Goal: Task Accomplishment & Management: Manage account settings

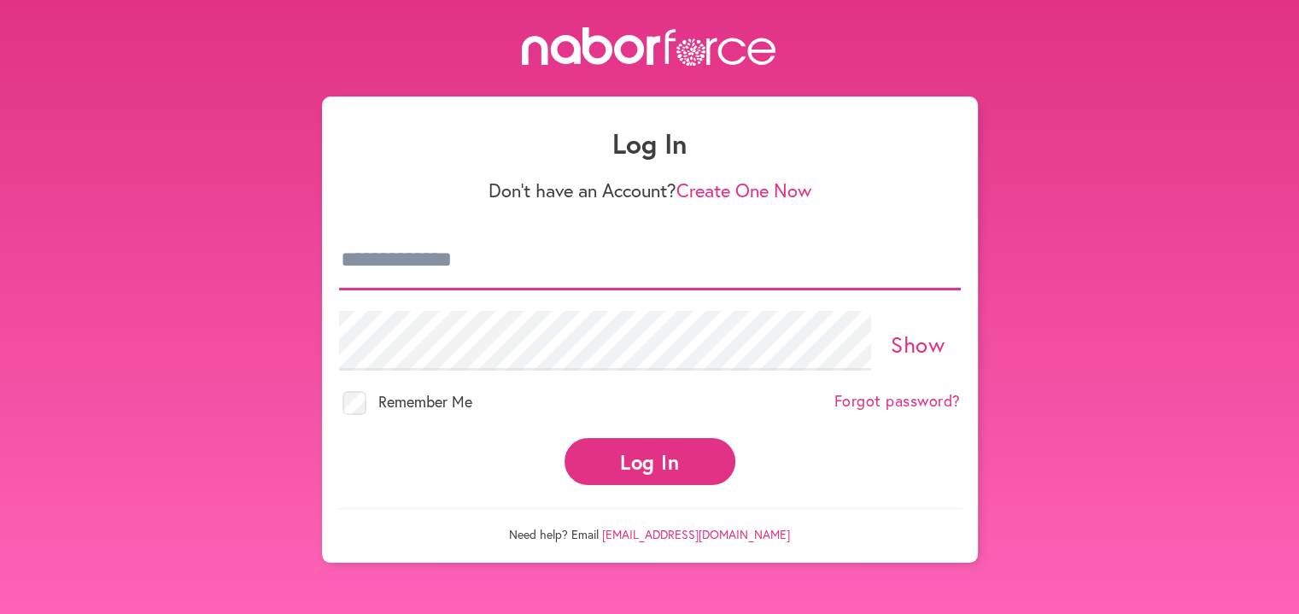
click at [506, 259] on input "email" at bounding box center [650, 261] width 622 height 60
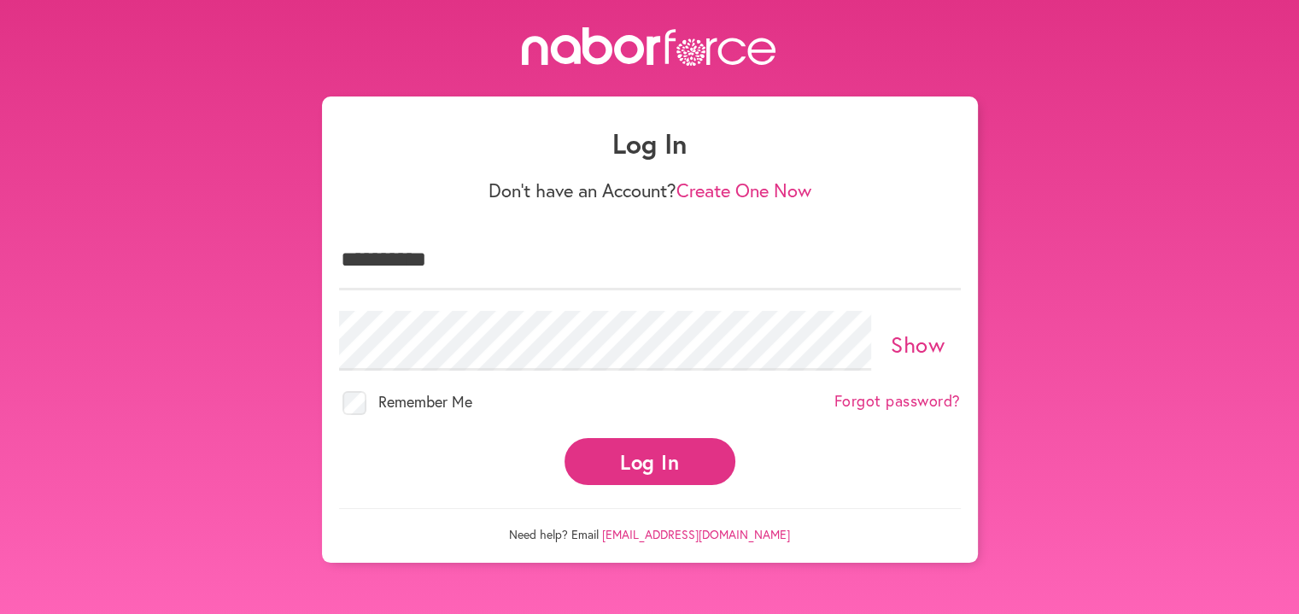
click at [437, 518] on p "Need help? Email [EMAIL_ADDRESS][DOMAIN_NAME]" at bounding box center [650, 525] width 622 height 34
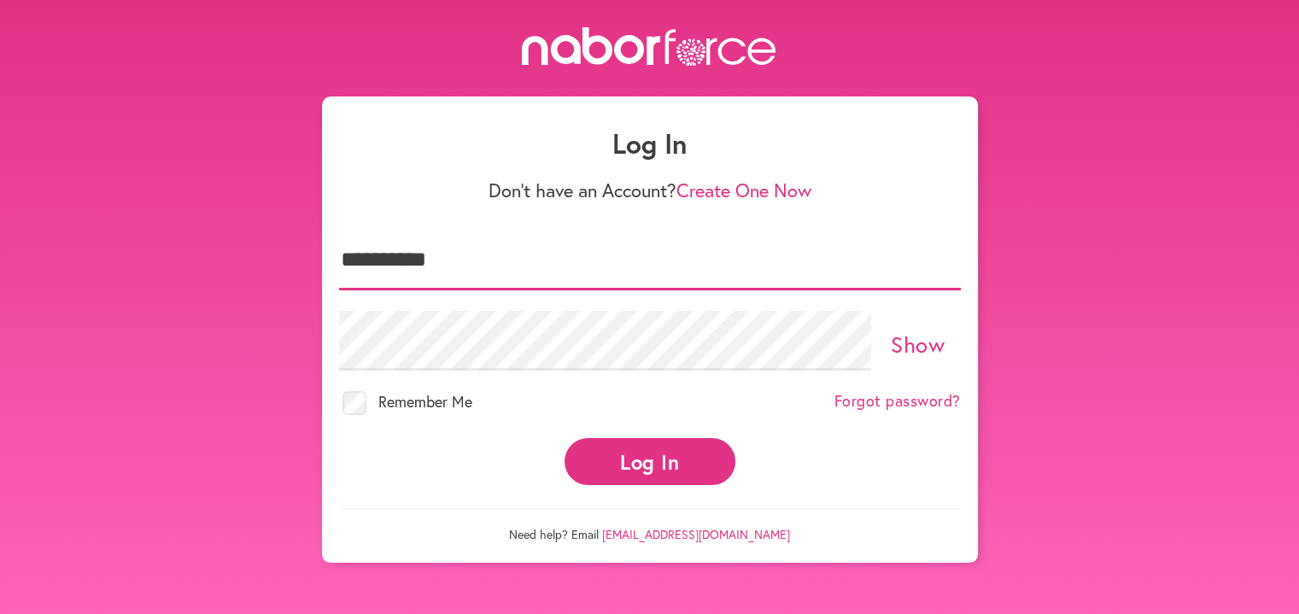
click at [460, 270] on input "**********" at bounding box center [650, 261] width 622 height 60
type input "**********"
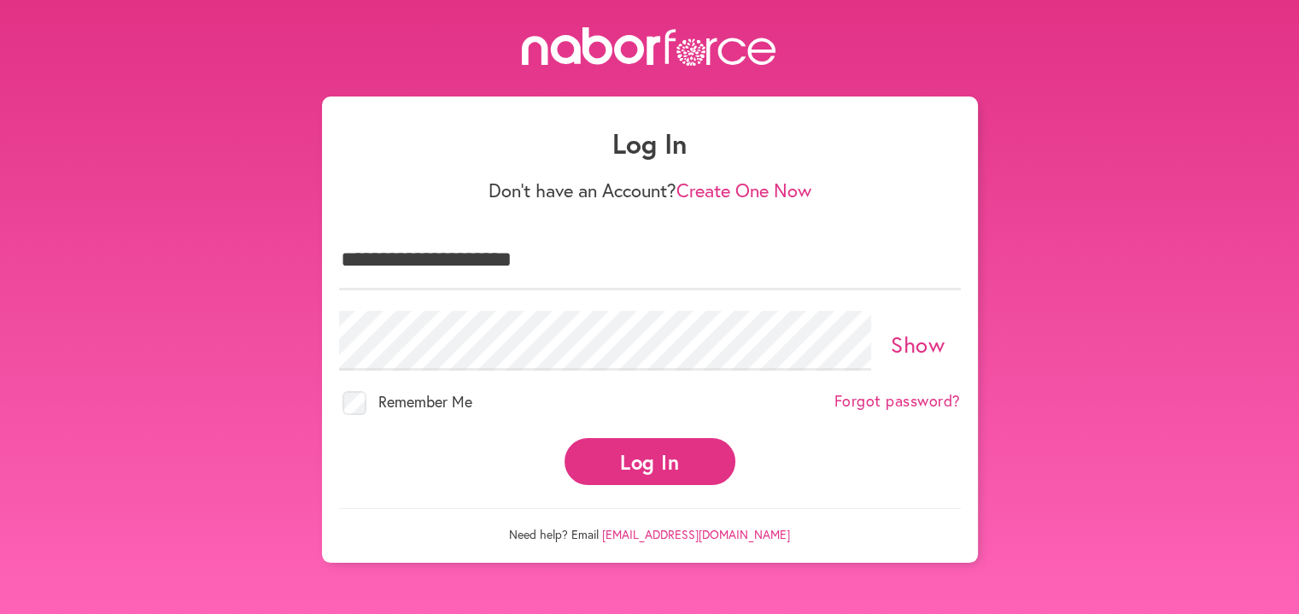
click at [668, 450] on button "Log In" at bounding box center [650, 461] width 171 height 47
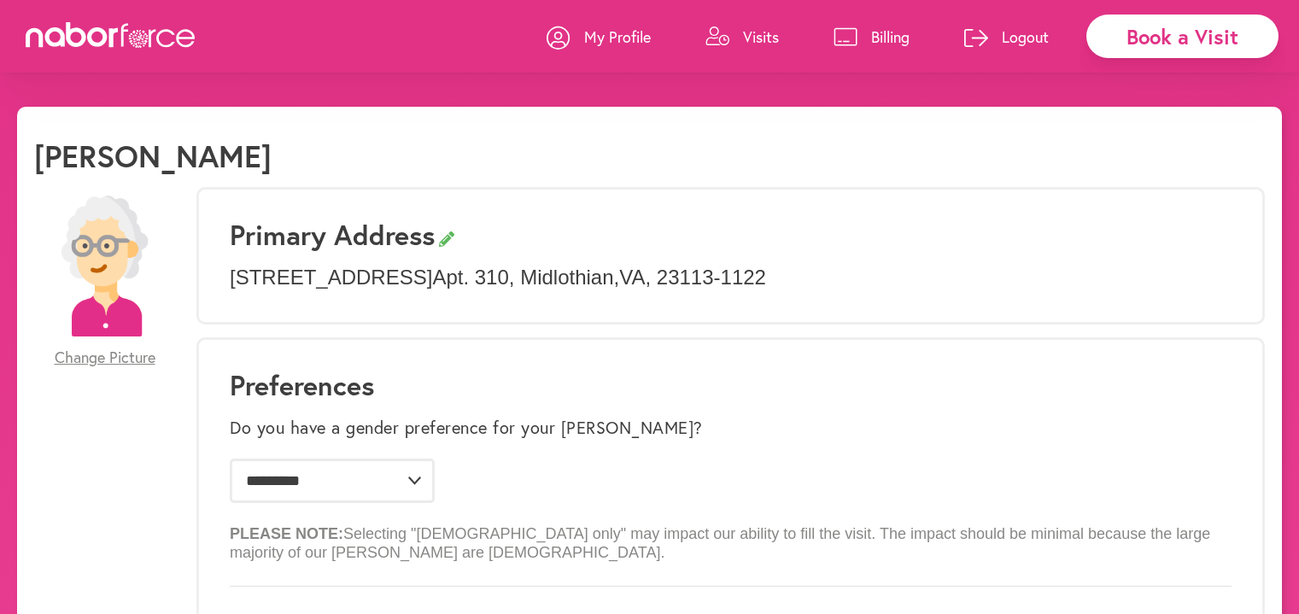
select select "*"
click at [758, 33] on p "Visits" at bounding box center [761, 36] width 36 height 20
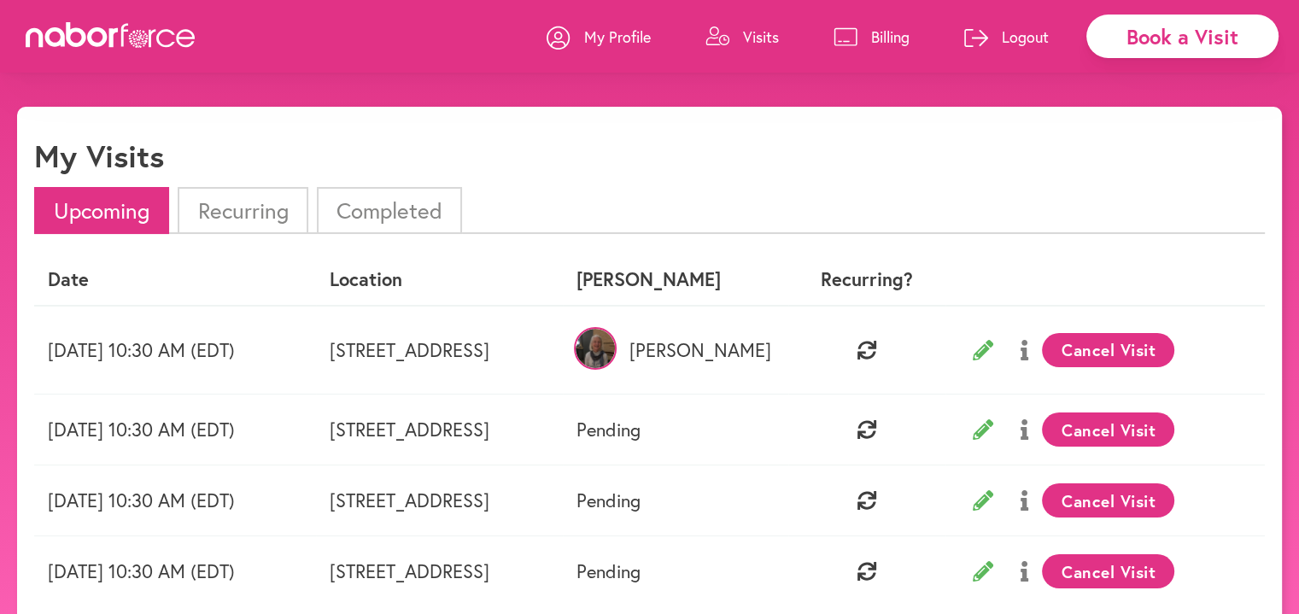
click at [1165, 351] on button "Cancel Visit" at bounding box center [1108, 350] width 132 height 34
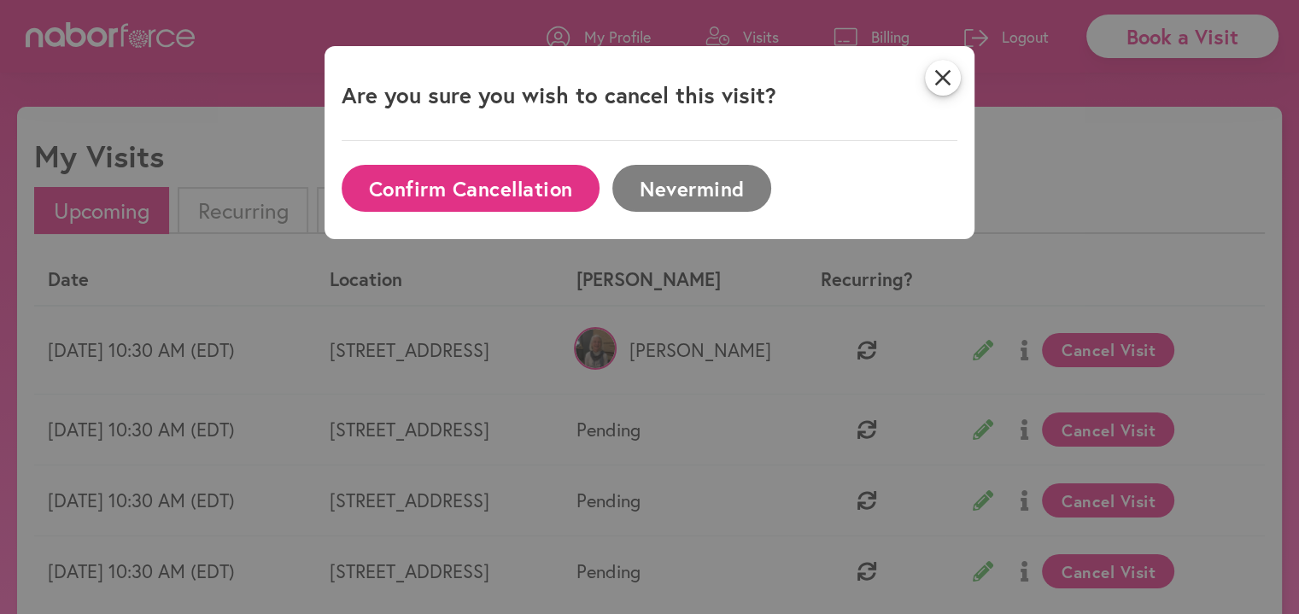
click at [492, 198] on button "Confirm Cancellation" at bounding box center [471, 188] width 258 height 47
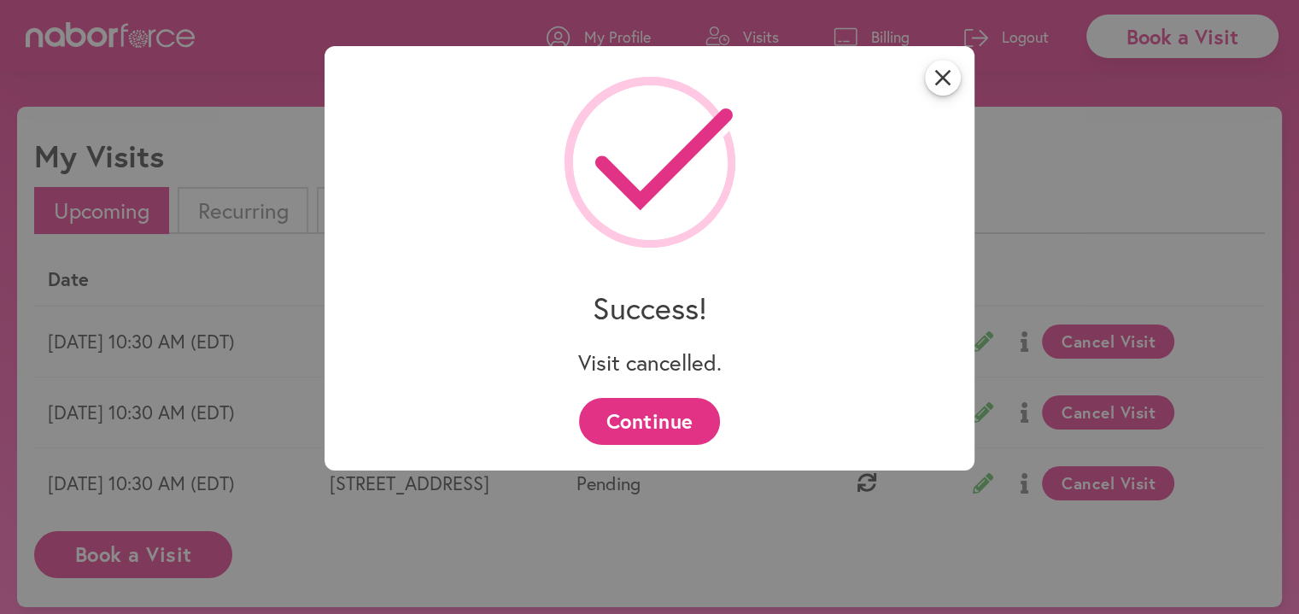
click at [653, 413] on button "Continue" at bounding box center [649, 421] width 141 height 47
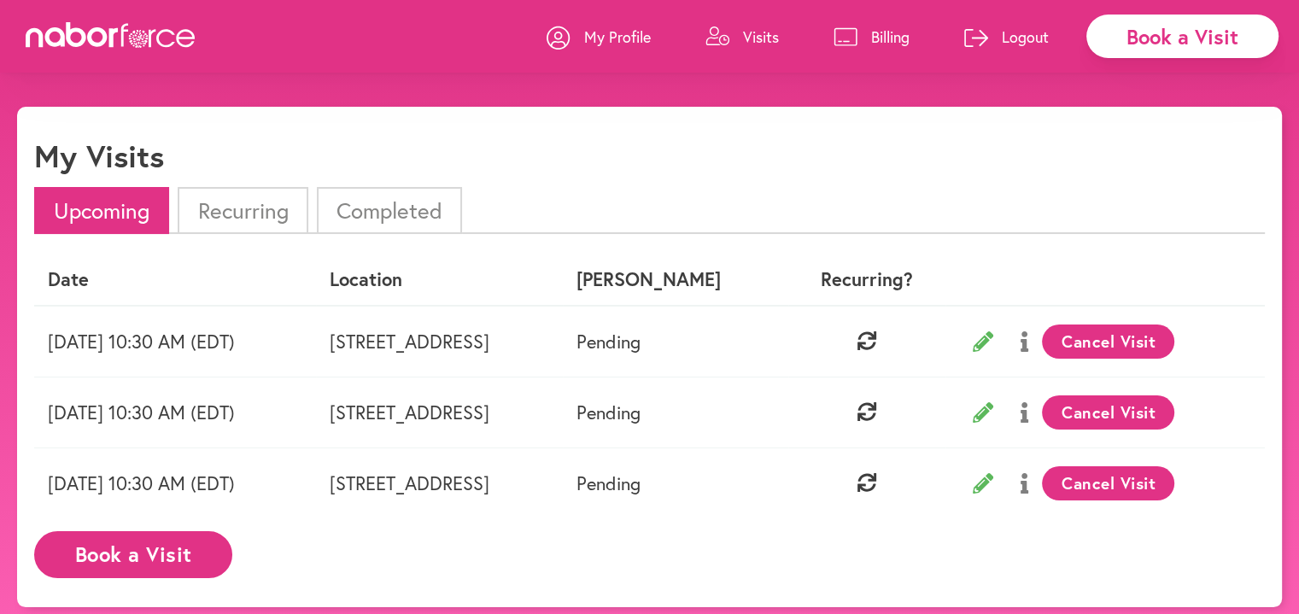
click at [1023, 36] on p "Logout" at bounding box center [1025, 36] width 47 height 20
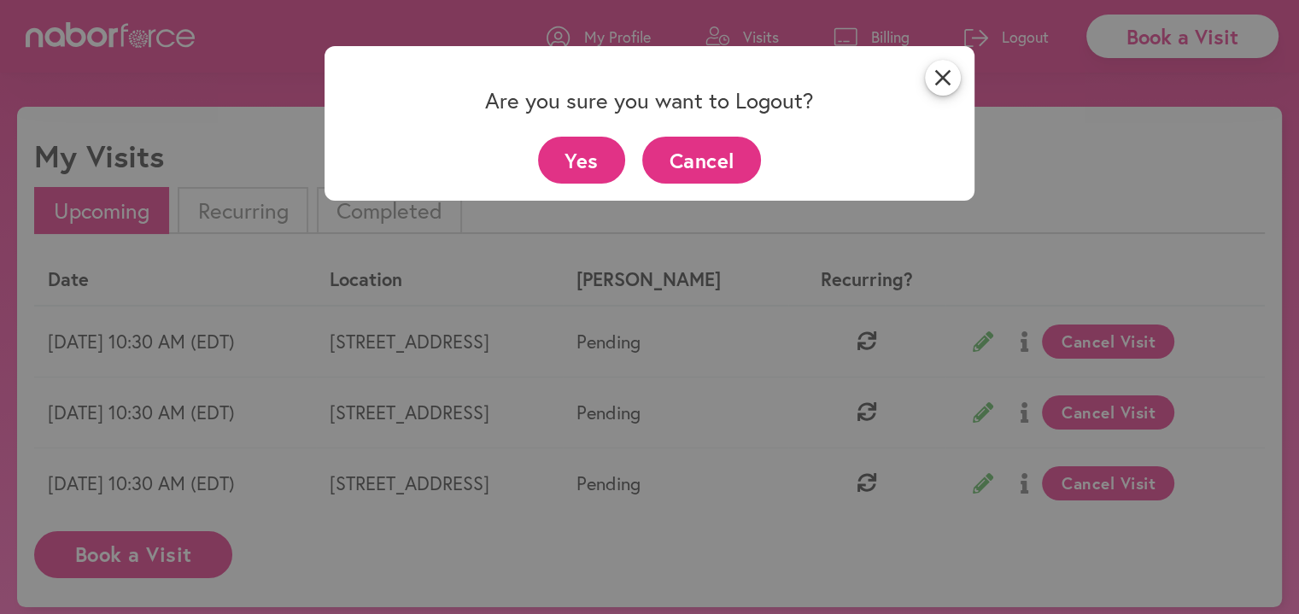
click at [600, 157] on button "Yes" at bounding box center [582, 160] width 88 height 47
